Goal: Check status

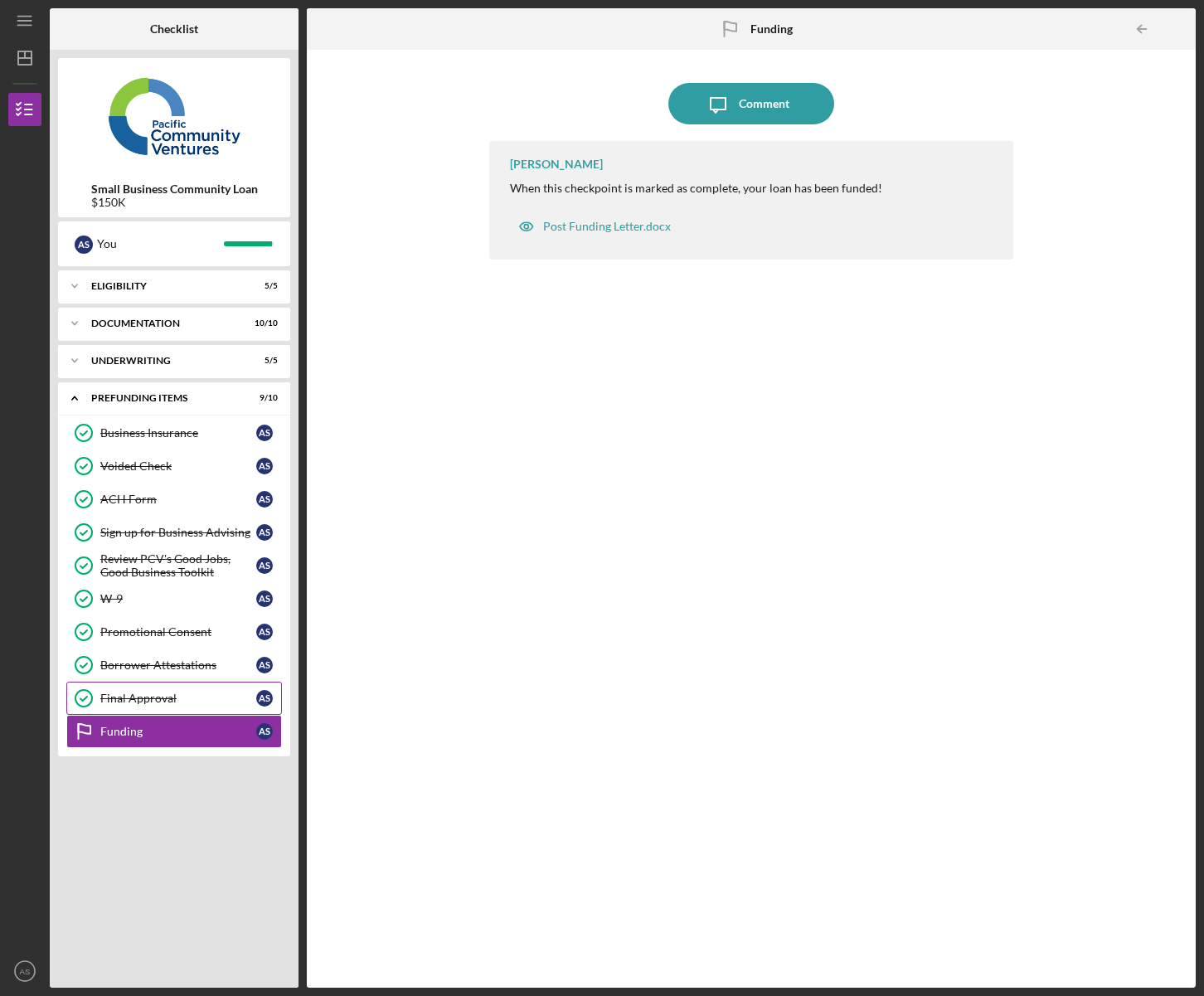
click at [140, 696] on div "Final Approval" at bounding box center [178, 697] width 156 height 13
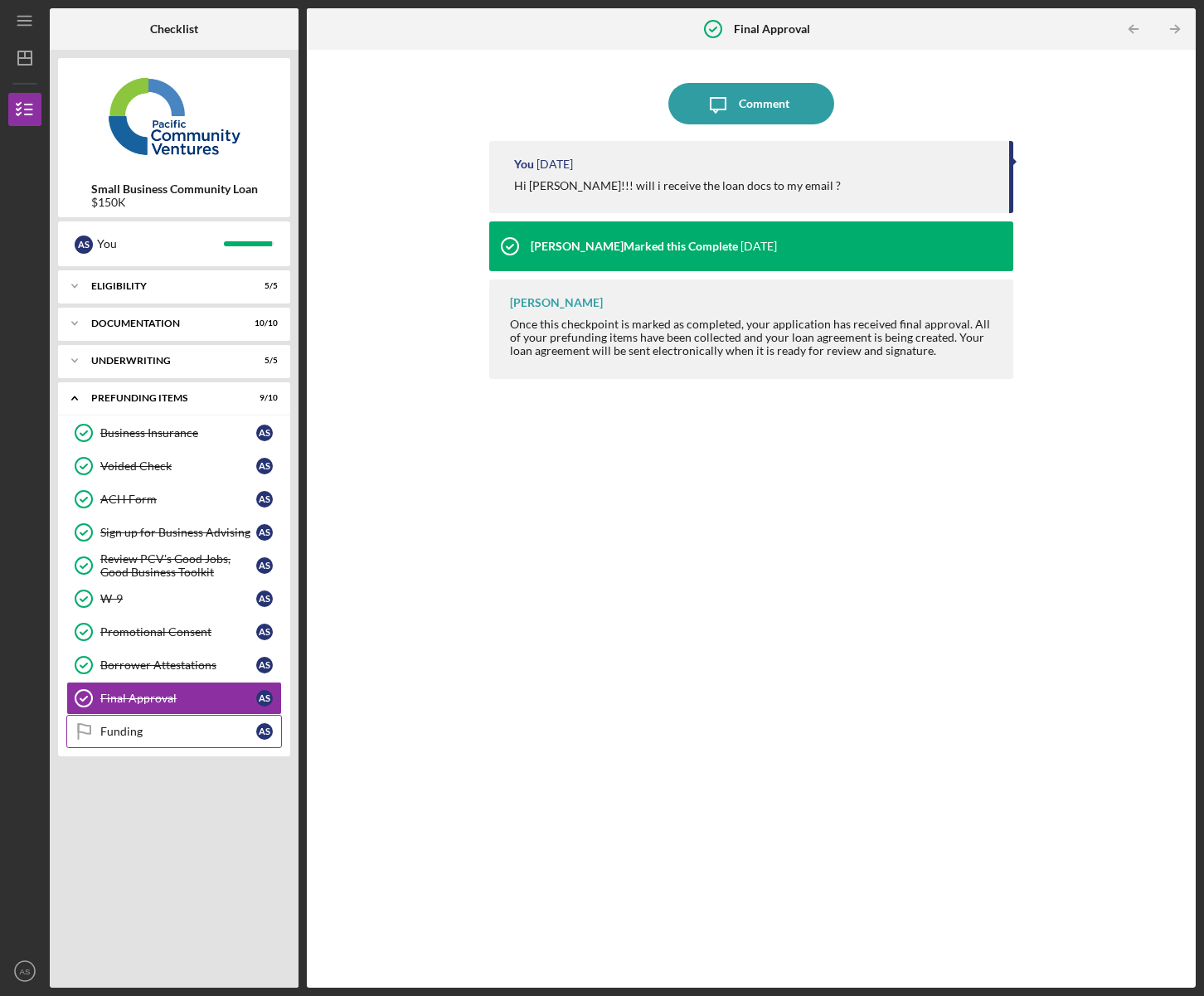
click at [157, 738] on div "Funding" at bounding box center [178, 731] width 156 height 13
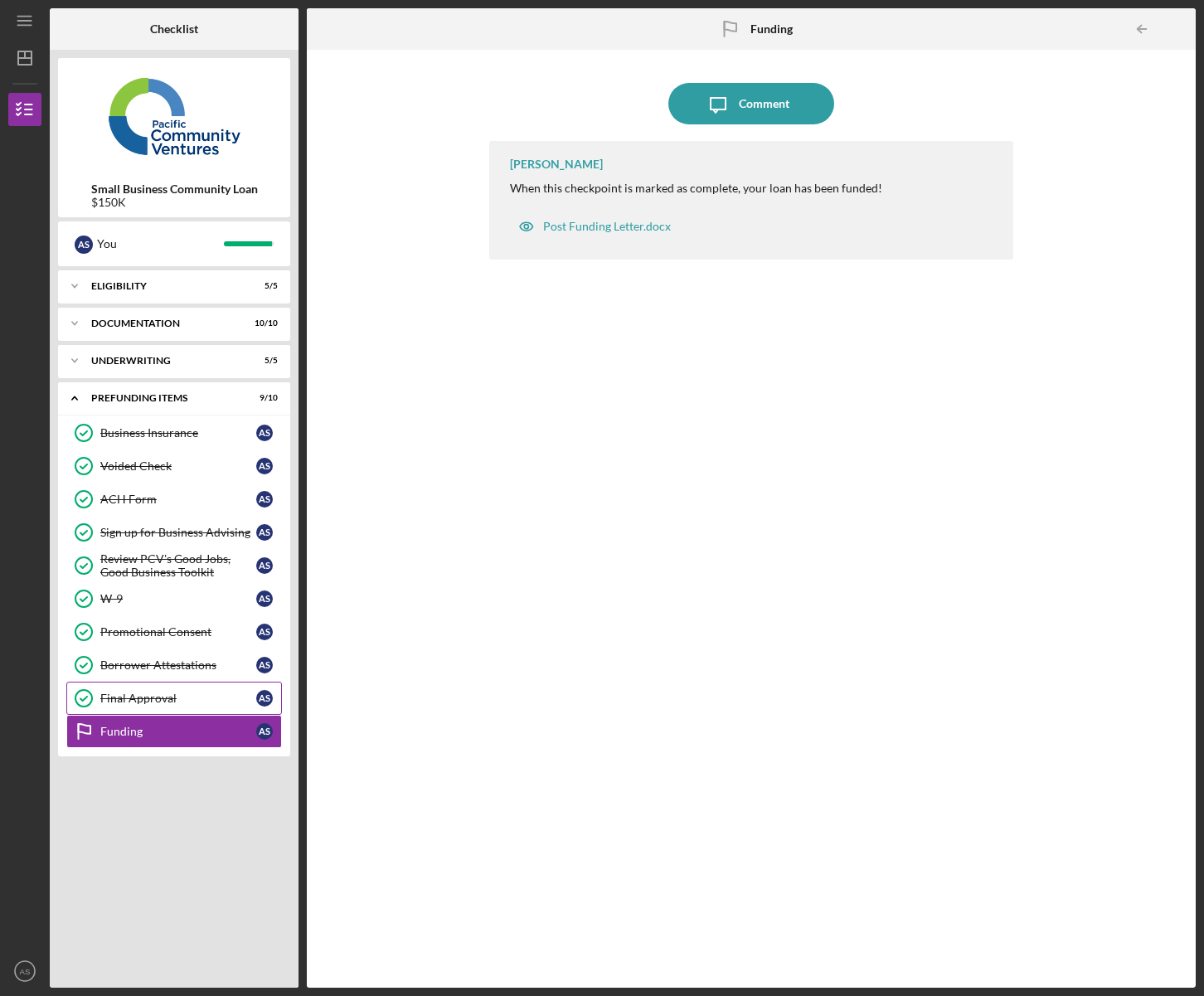
click at [145, 700] on div "Final Approval" at bounding box center [178, 697] width 156 height 13
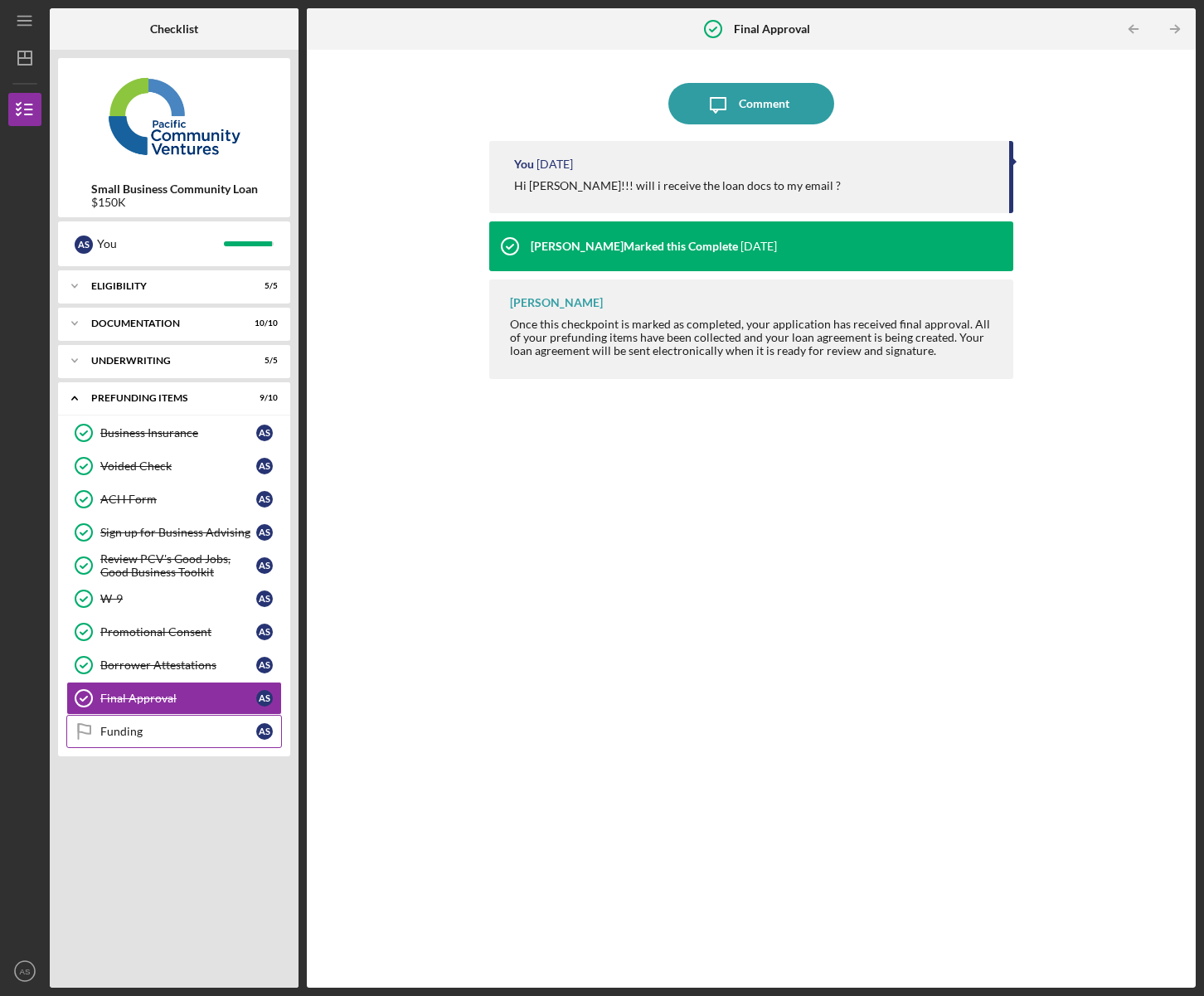
click at [140, 730] on div "Funding" at bounding box center [178, 731] width 156 height 13
